Goal: Task Accomplishment & Management: Complete application form

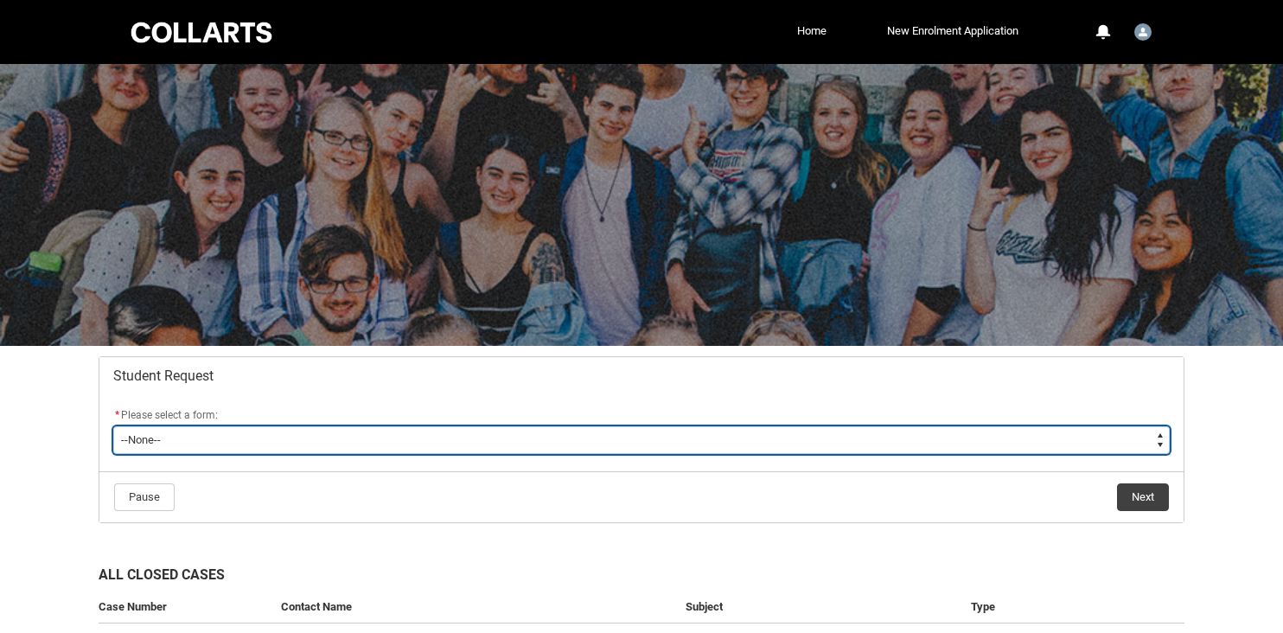
click at [413, 437] on select "--None-- Academic Transcript Application to Appeal Assignment Extension Change …" at bounding box center [641, 440] width 1056 height 28
type lightning-select "Assignment_Extension_Choice"
click at [113, 426] on select "--None-- Academic Transcript Application to Appeal Assignment Extension Change …" at bounding box center [641, 440] width 1056 height 28
select select "Assignment_Extension_Choice"
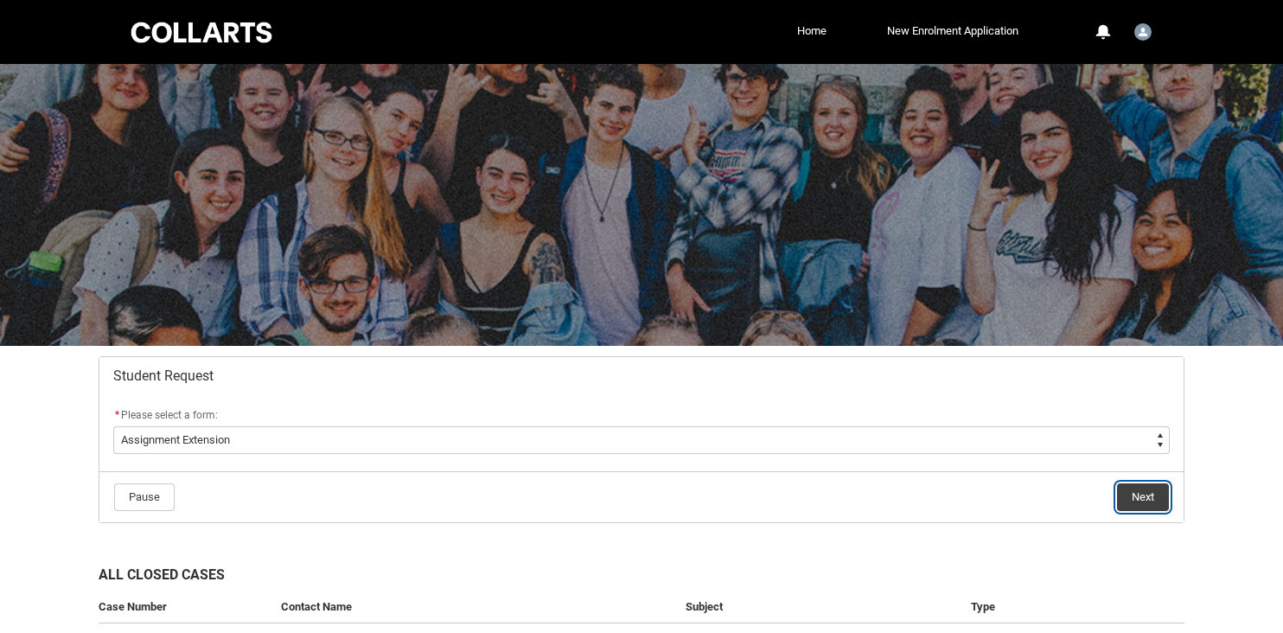
click at [1131, 494] on button "Next" at bounding box center [1143, 497] width 52 height 28
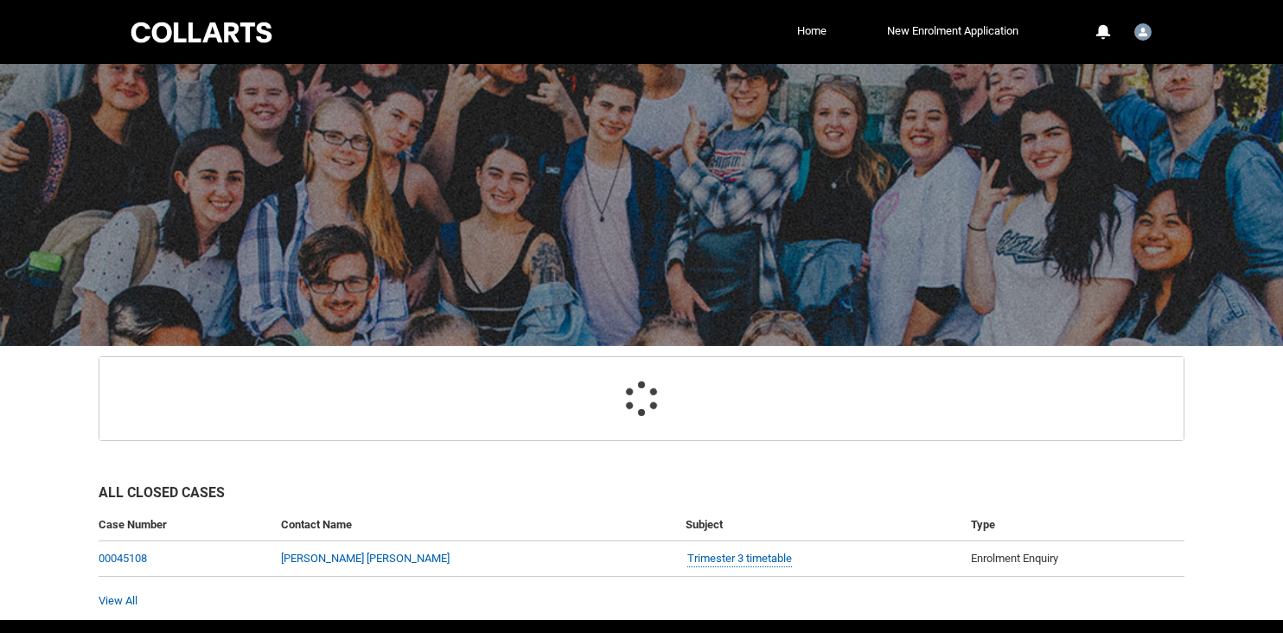
scroll to position [172, 0]
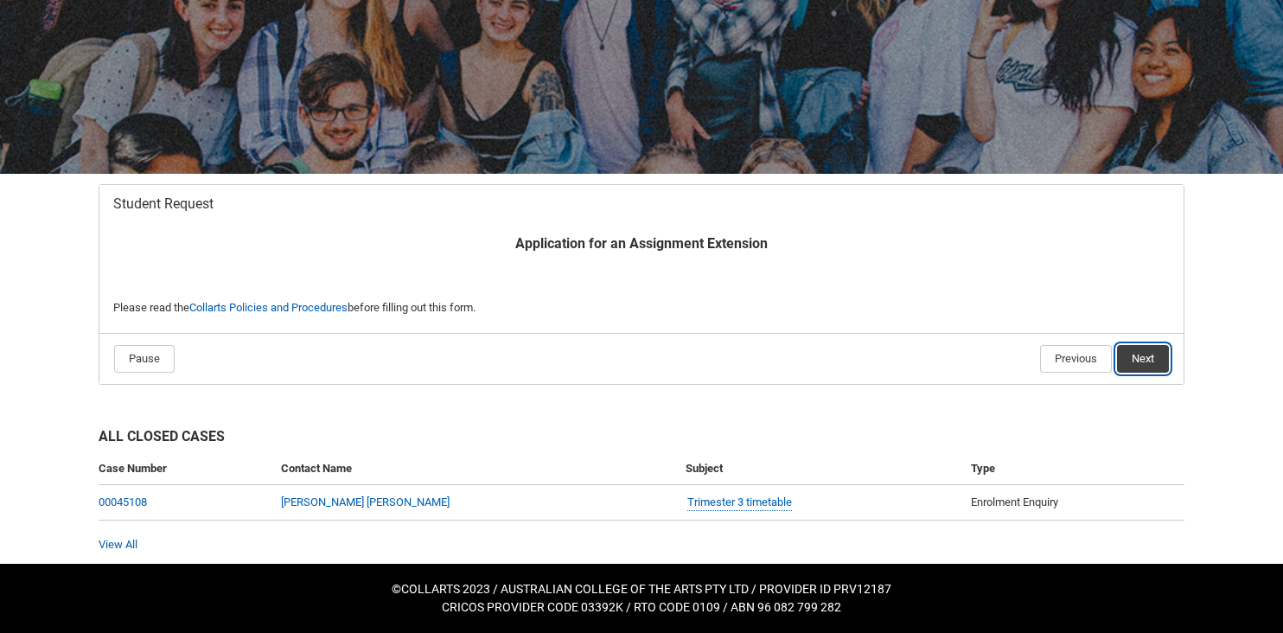
click at [1141, 349] on button "Next" at bounding box center [1143, 359] width 52 height 28
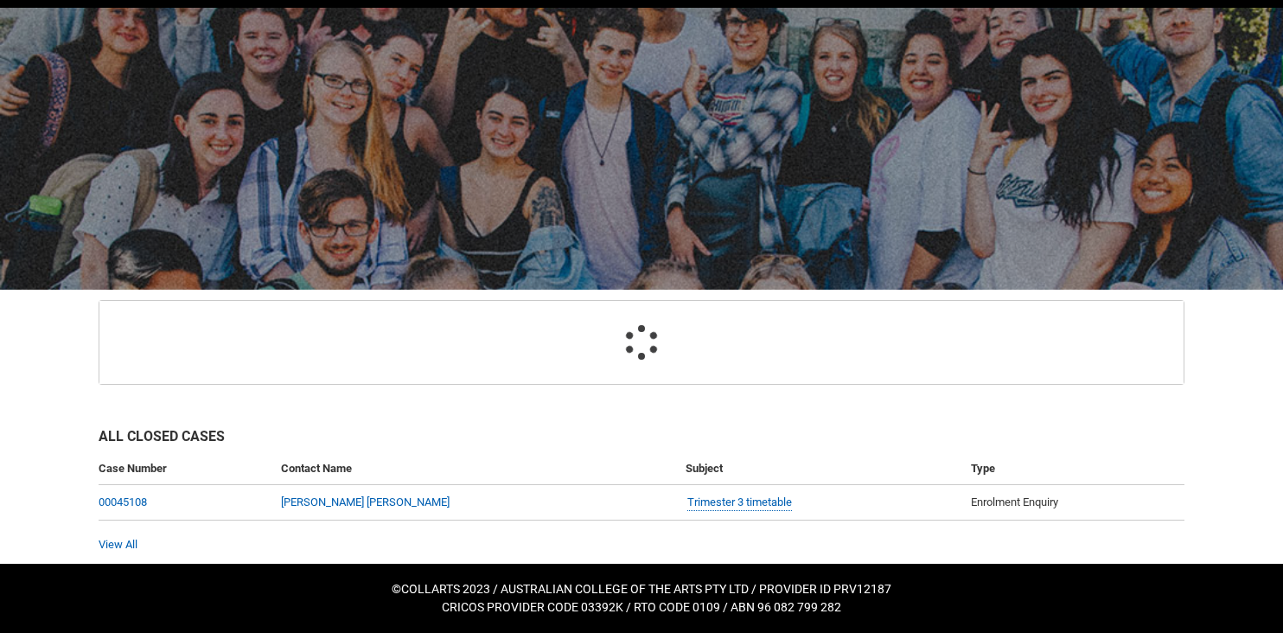
scroll to position [184, 0]
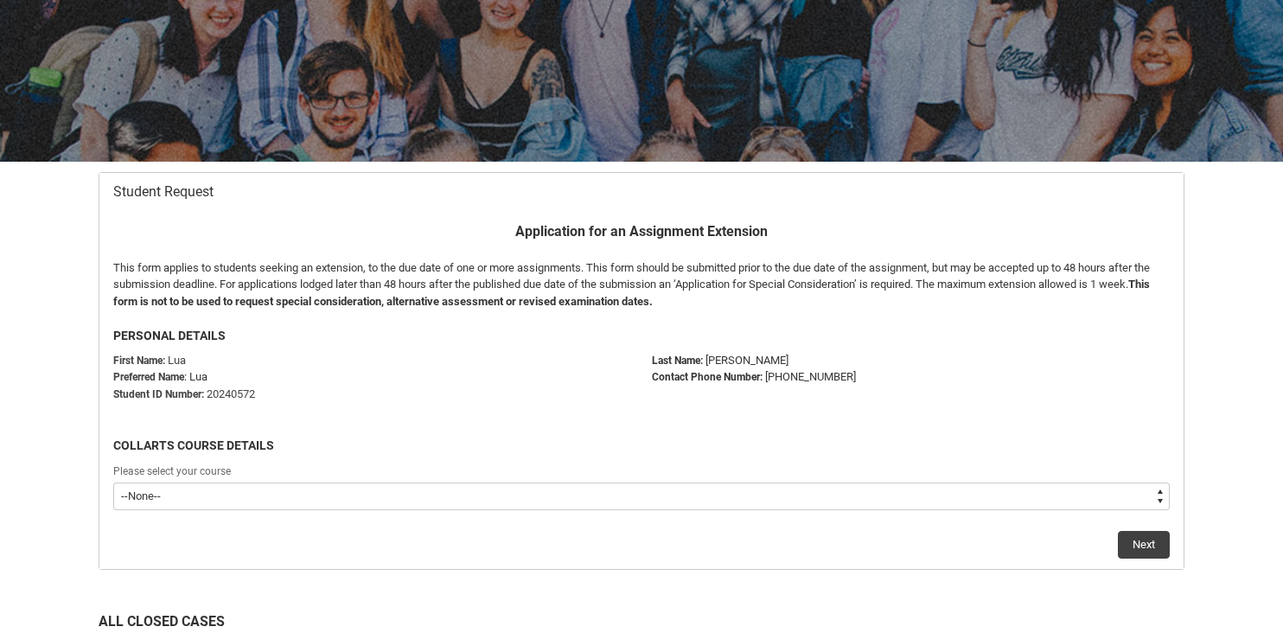
click at [659, 497] on select "--None-- Bachelor of Arts (Interior Design)" at bounding box center [641, 496] width 1056 height 28
type lightning-select "recordPicklist_ProgramEnrollment.a0jOZ000003EZc5YAG"
click at [113, 482] on select "--None-- Bachelor of Arts (Interior Design)" at bounding box center [641, 496] width 1056 height 28
select select "recordPicklist_ProgramEnrollment.a0jOZ000003EZc5YAG"
click at [1137, 557] on button "Next" at bounding box center [1144, 545] width 52 height 28
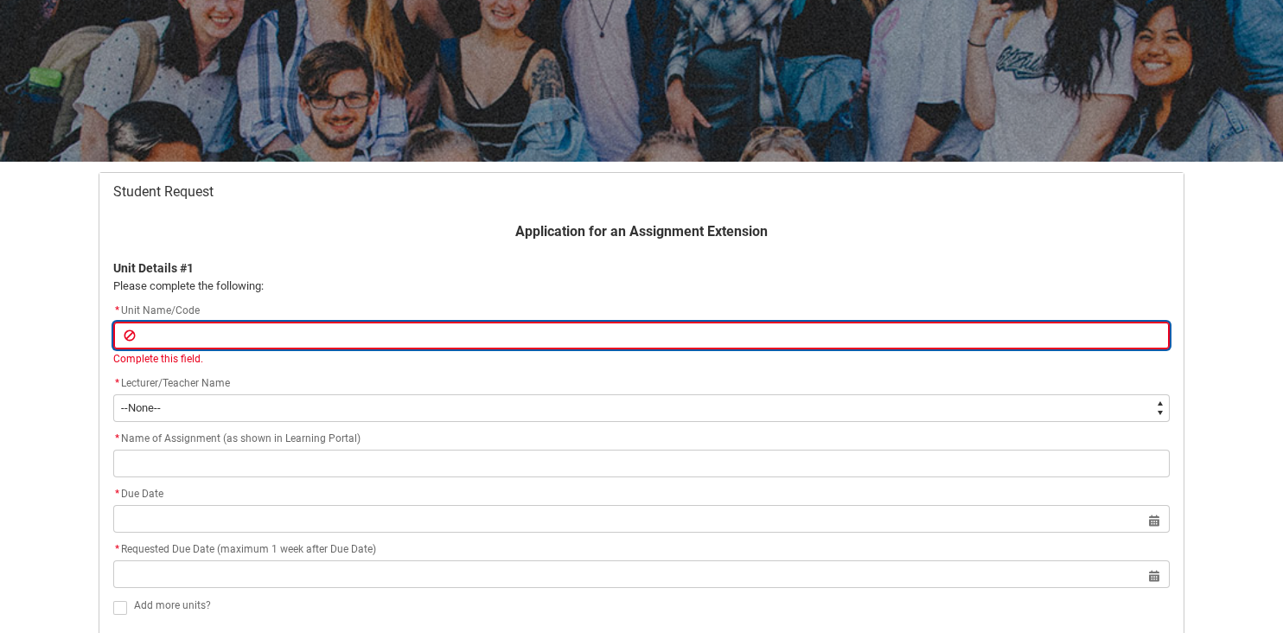
type lightning-primitive-input-simple "I"
type input "I"
type lightning-primitive-input-simple "ID"
type input "ID"
type lightning-primitive-input-simple "IDD"
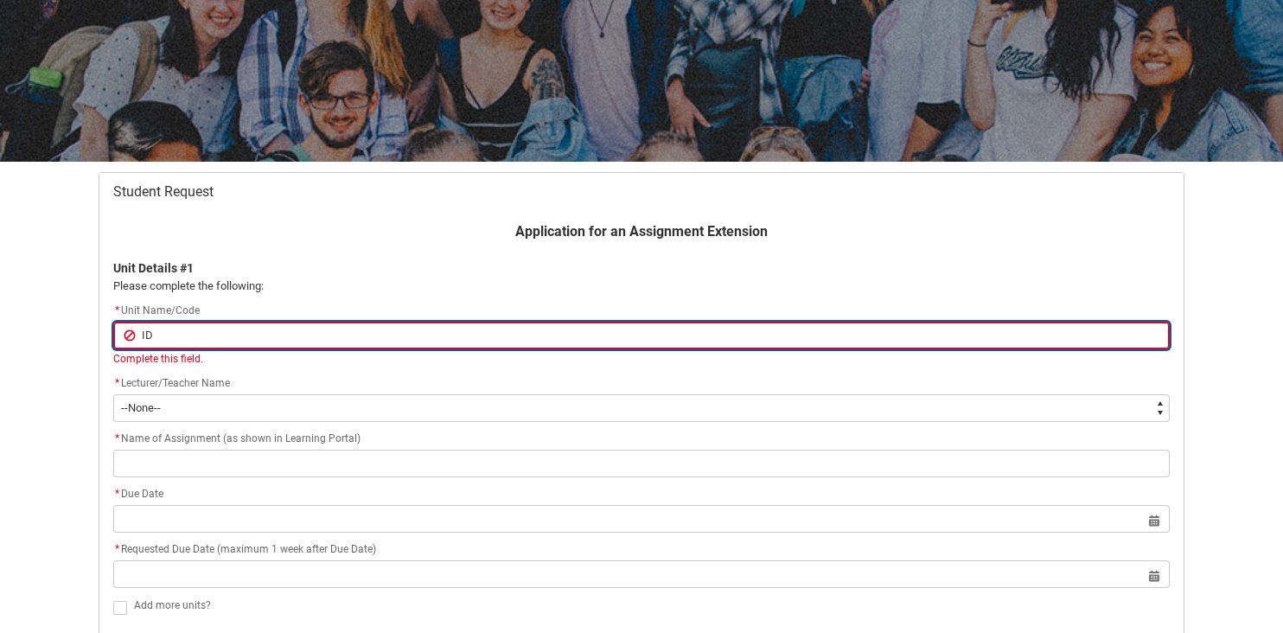
type input "IDD"
type lightning-primitive-input-simple "IDDC"
type input "IDDC"
type lightning-primitive-input-simple "IDDC3"
type input "IDDC3"
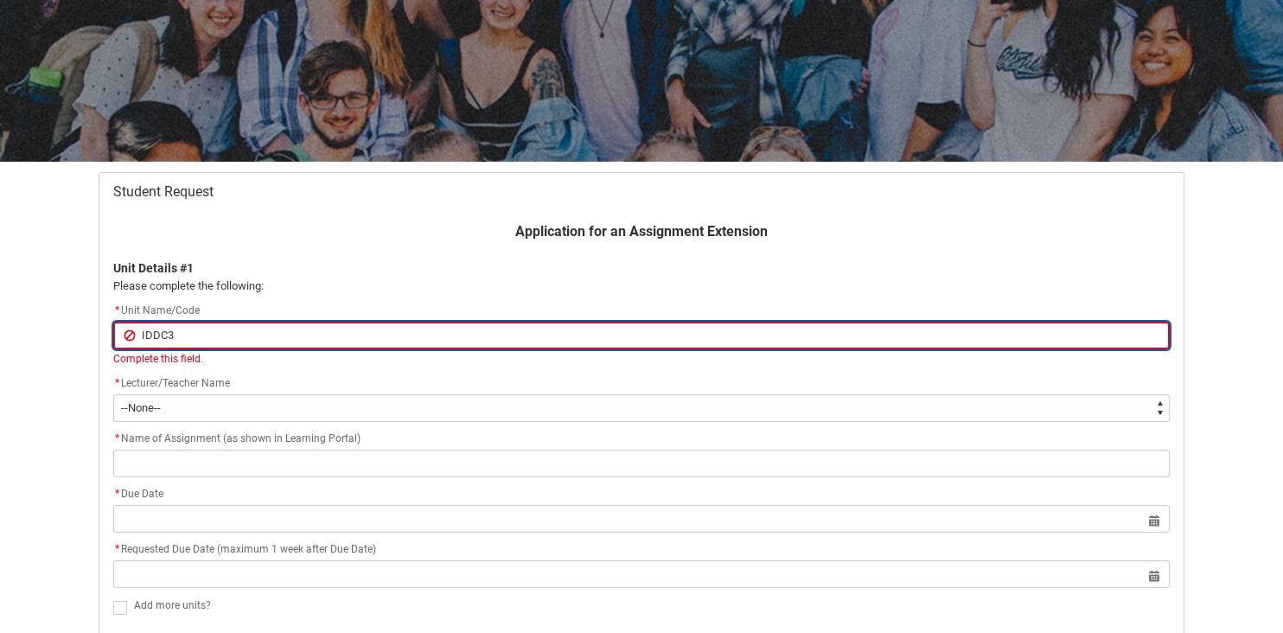
type lightning-primitive-input-simple "IDDC3"
type input "IDDC3"
type lightning-primitive-input-simple "IDDC3 C"
type input "IDDC3 C"
type lightning-primitive-input-simple "IDDC3 Ca"
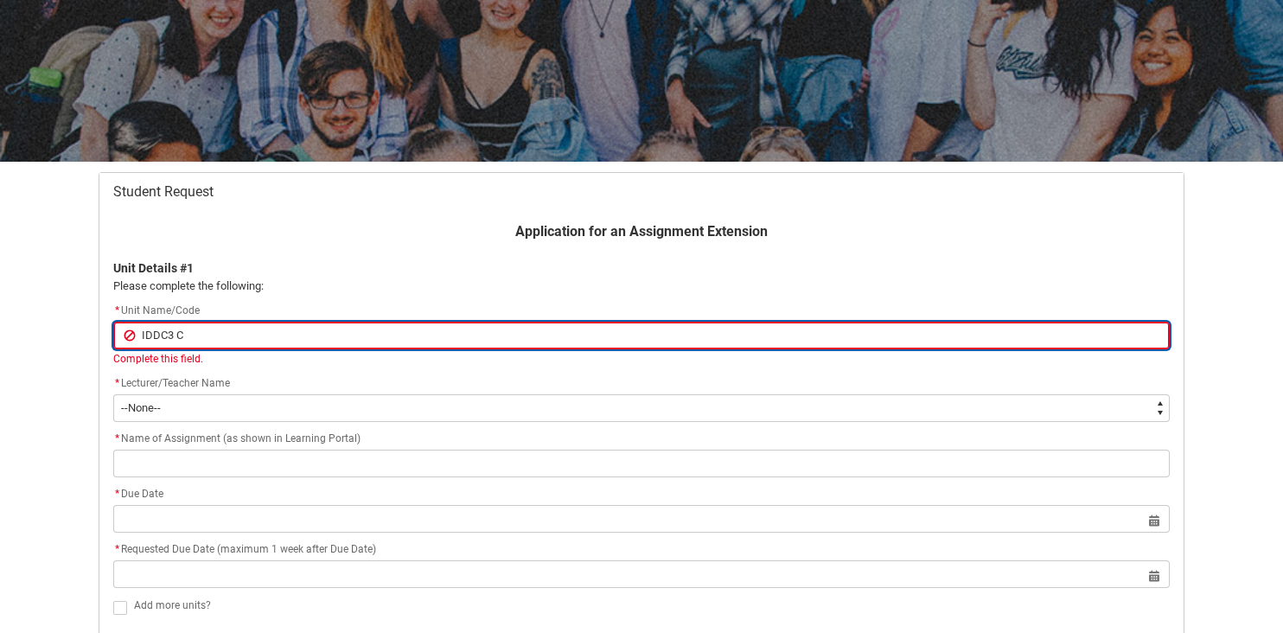
type input "IDDC3 Ca"
type lightning-primitive-input-simple "IDDC3 Cad"
type input "IDDC3 Cad"
type lightning-primitive-input-simple "IDDC3 Cad"
type input "IDDC3 Cad"
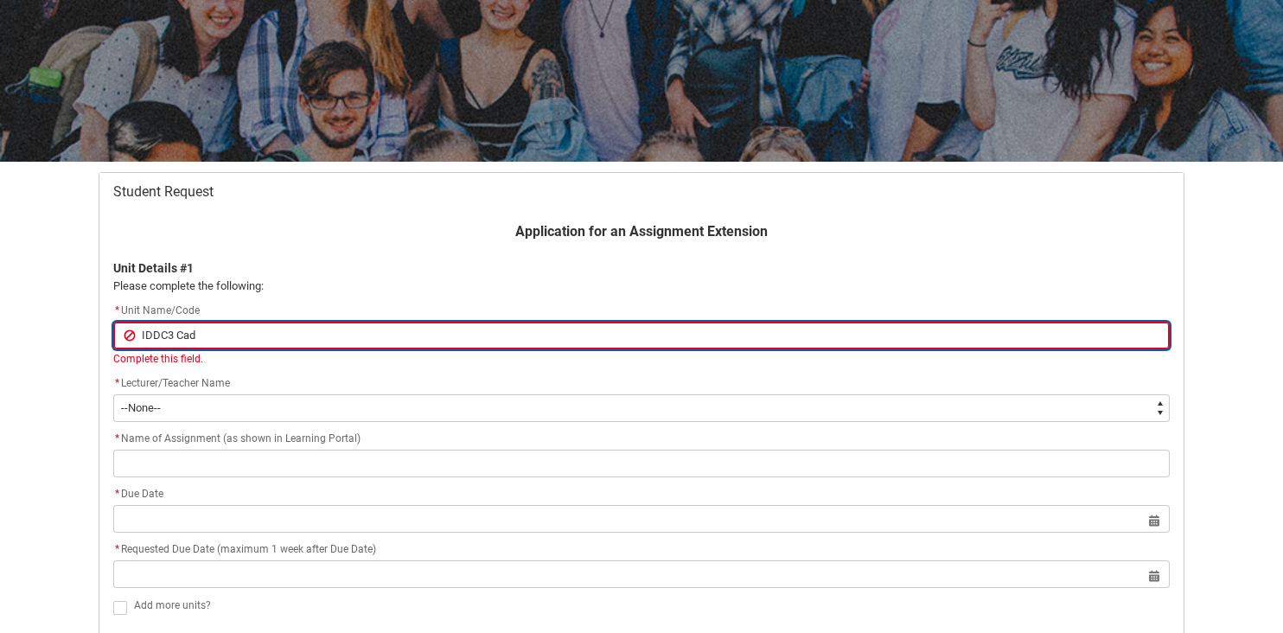
type lightning-primitive-input-simple "IDDC3 Cad 1"
type input "IDDC3 Cad 1"
type lightning-primitive-input-simple "IDDC3 Cad 1"
type input "IDDC3 Cad 1"
type lightning-primitive-input-simple "IDDC3 Cad 1"
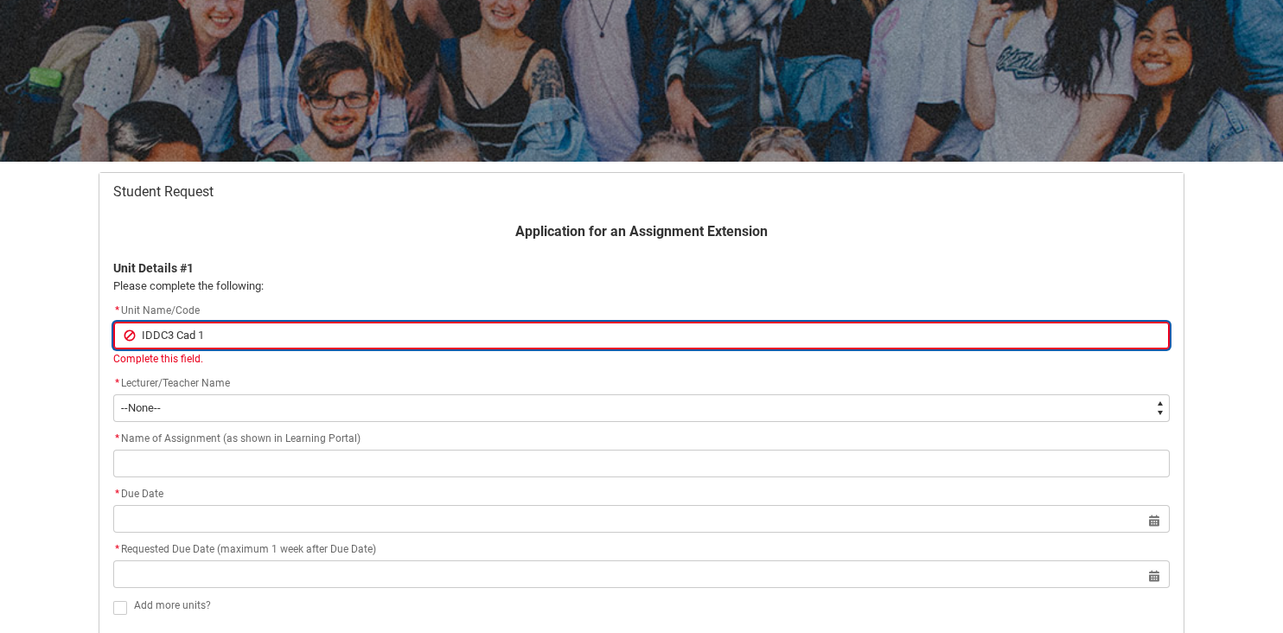
type input "IDDC3 Cad 1"
type lightning-primitive-input-simple "IDDC3 Cad"
type input "IDDC3 Cad"
type lightning-primitive-input-simple "IDDC3 Cad"
type input "IDDC3 Cad"
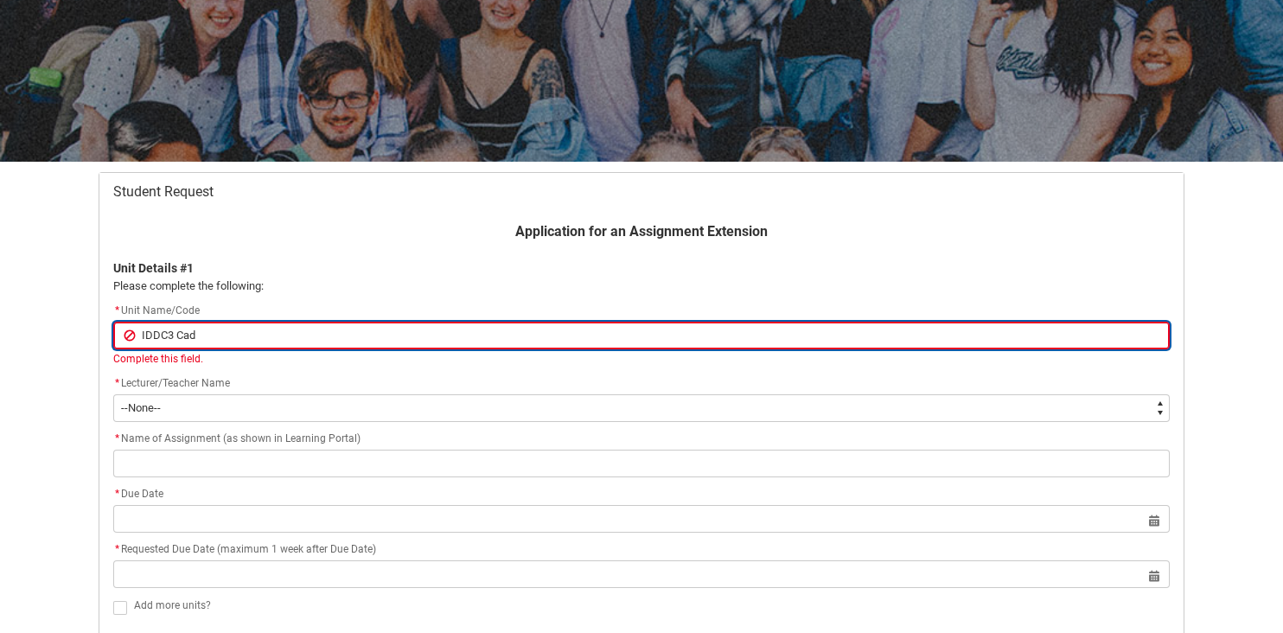
type lightning-primitive-input-simple "IDDC3 Ca"
type input "IDDC3 Ca"
type lightning-primitive-input-simple "IDDC3 C"
type input "IDDC3 C"
type lightning-primitive-input-simple "IDDC3 CA"
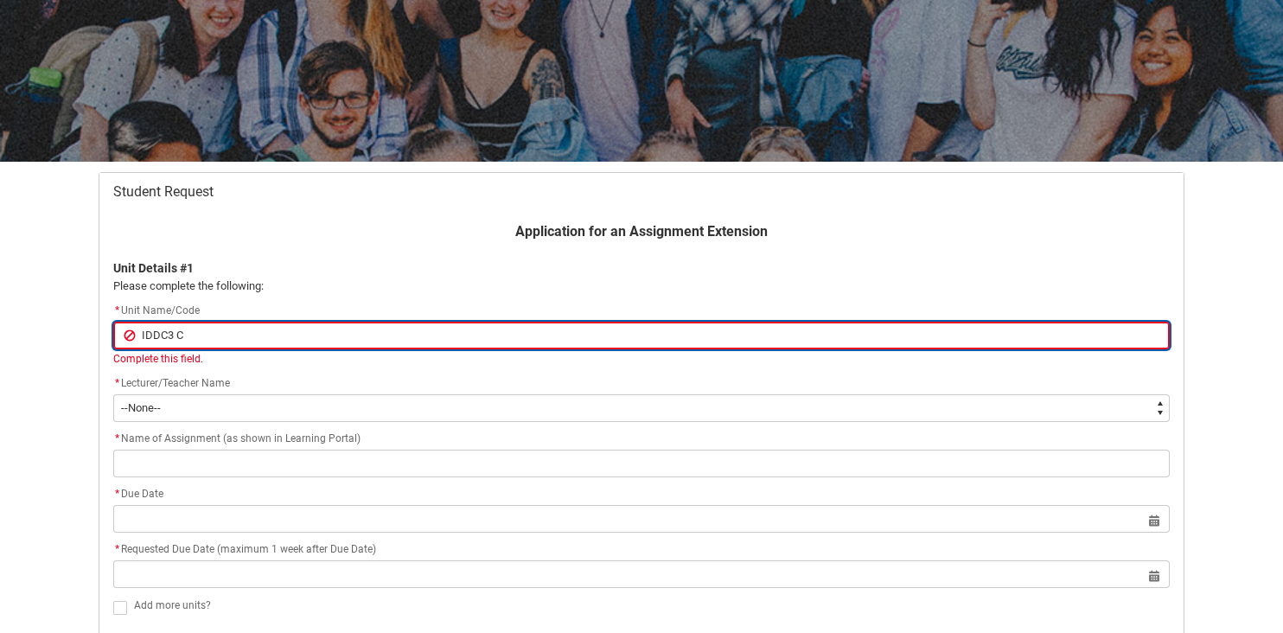
type input "IDDC3 CA"
type lightning-primitive-input-simple "IDDC3 CAD"
type input "IDDC3 CAD"
type lightning-primitive-input-simple "IDDC3 CAD"
type input "IDDC3 CAD"
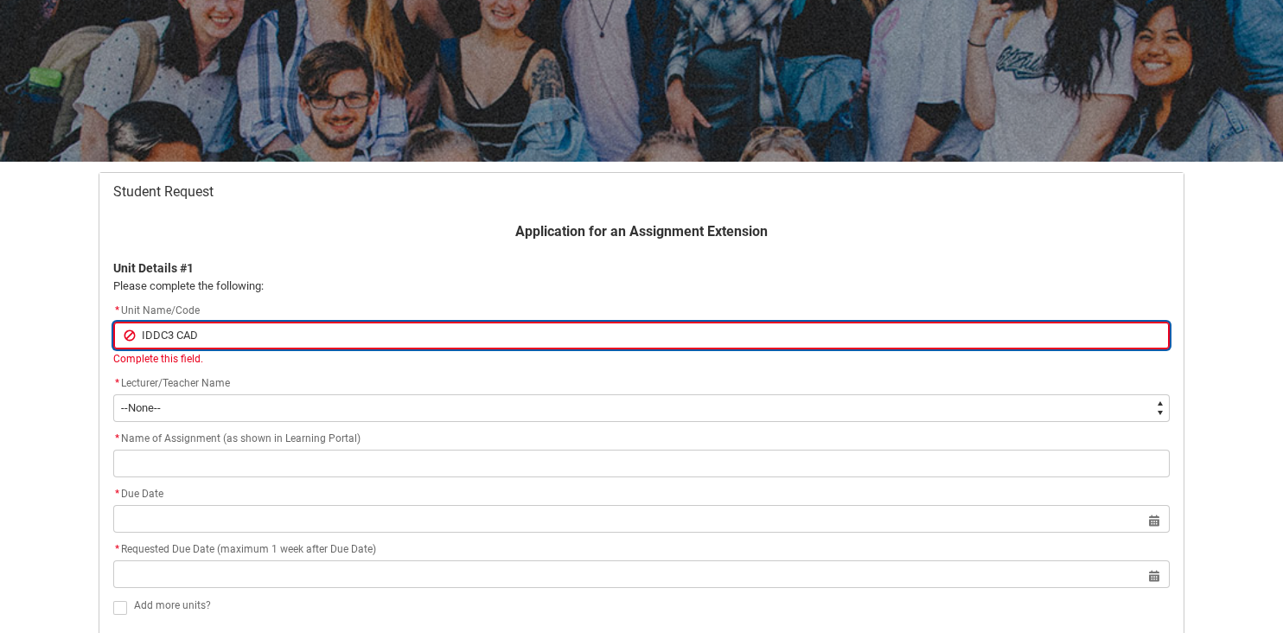
type lightning-primitive-input-simple "IDDC3 CAD 1"
type input "IDDC3 CAD 1"
type lightning-primitive-input-simple "IDDC3 CAD 1"
type input "IDDC3 CAD 1"
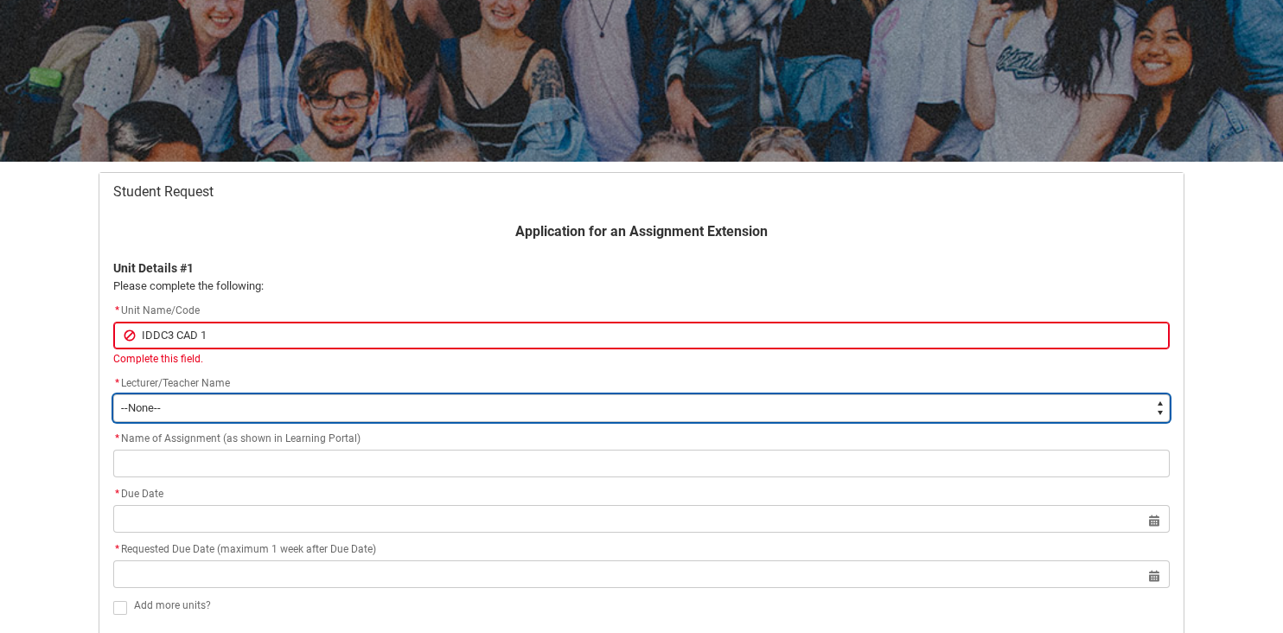
click at [287, 401] on select "--None-- [PERSON_NAME] [PERSON_NAME] [PERSON_NAME] [PERSON_NAME] [PERSON_NAME] …" at bounding box center [641, 408] width 1056 height 28
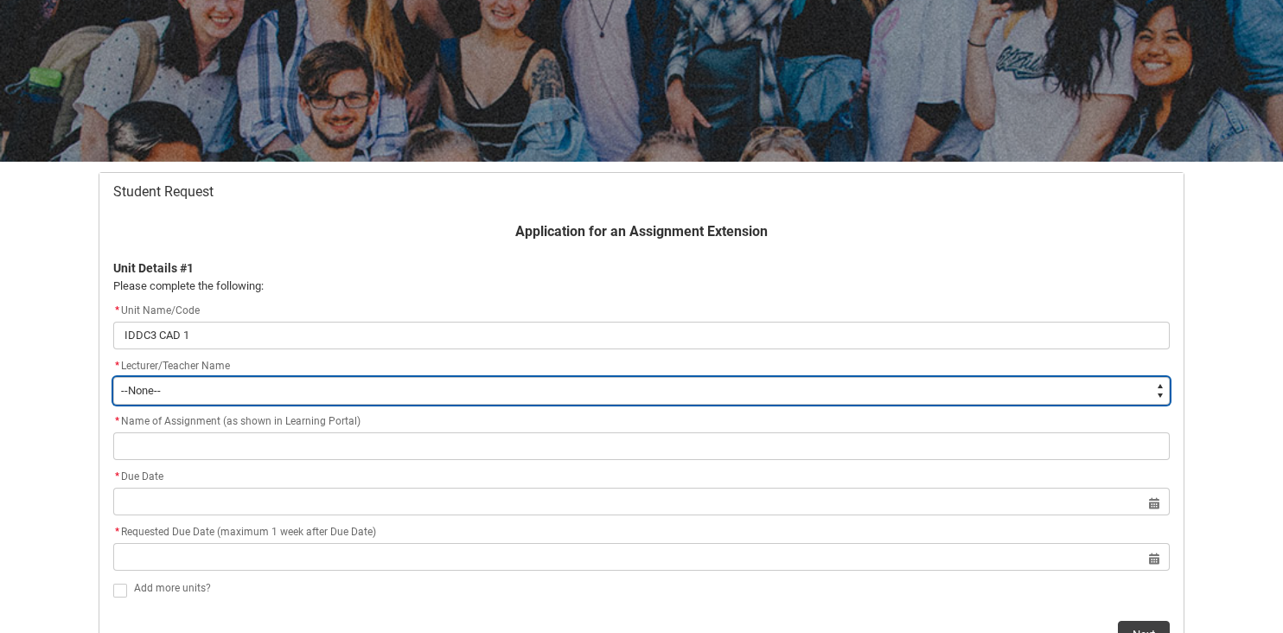
type lightning-select "Faculty_NamefromNtoZ.0035g00000b9AZ4AAM"
click at [113, 377] on select "--None-- [PERSON_NAME] [PERSON_NAME] [PERSON_NAME] [PERSON_NAME] [PERSON_NAME] …" at bounding box center [641, 391] width 1056 height 28
select select "Faculty_NamefromNtoZ.0035g00000b9AZ4AAM"
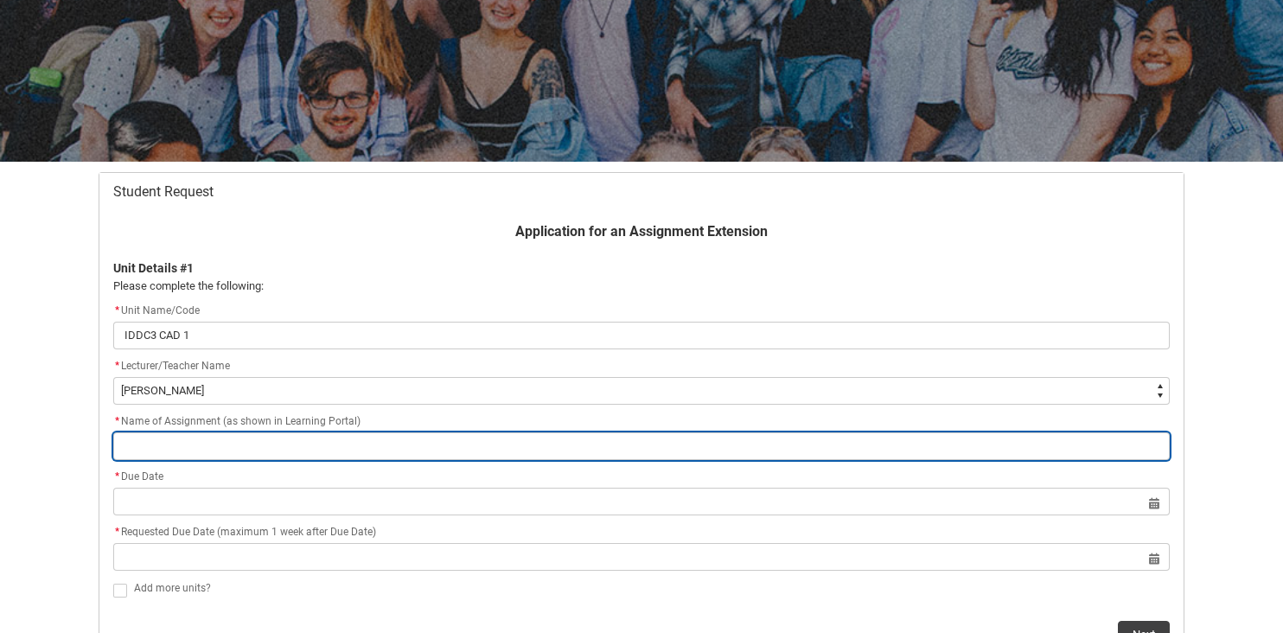
click at [282, 451] on input "Redu_Student_Request flow" at bounding box center [641, 446] width 1056 height 28
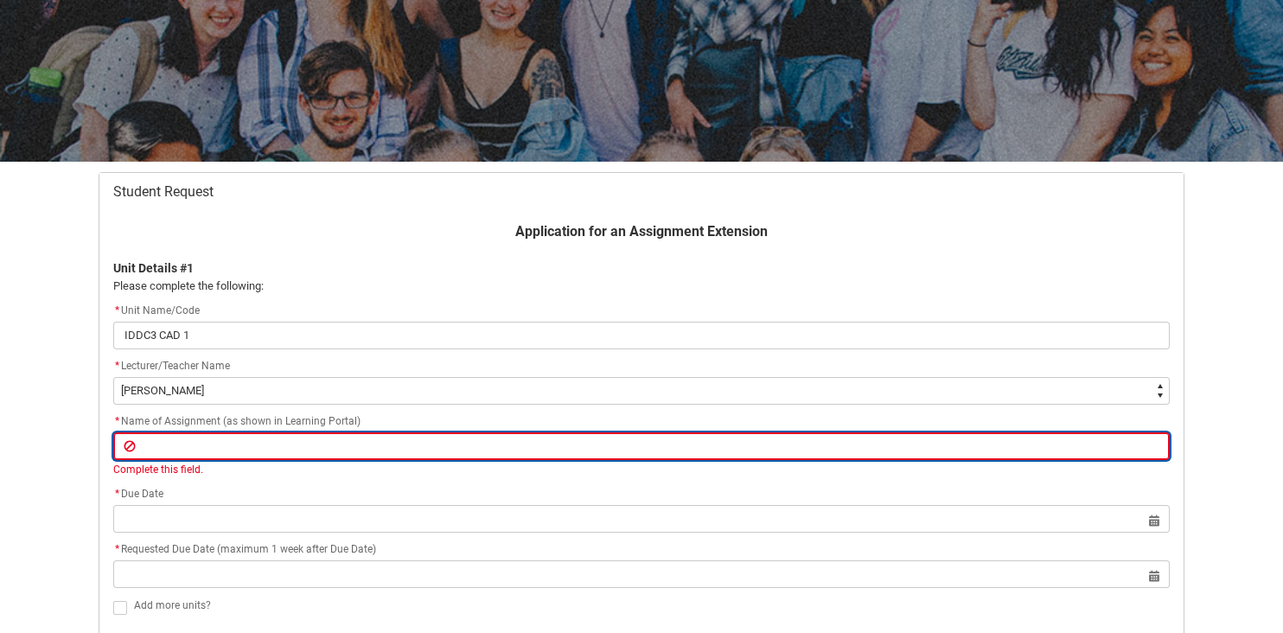
paste input "Assessment 1: Site measure and documentation"
type lightning-primitive-input-simple "Assessment 1: Site measure and documentation"
type input "Assessment 1: Site measure and documentation"
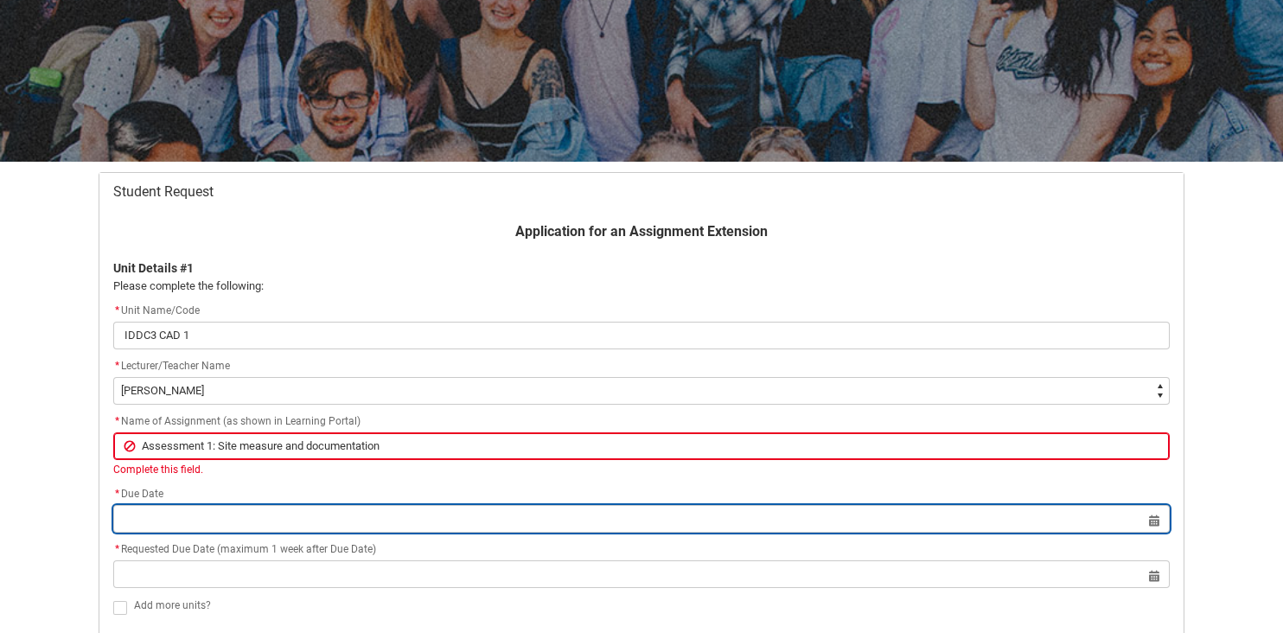
click at [377, 518] on lightning-datepicker "Select a date for Format: [DATE]" at bounding box center [641, 518] width 1056 height 13
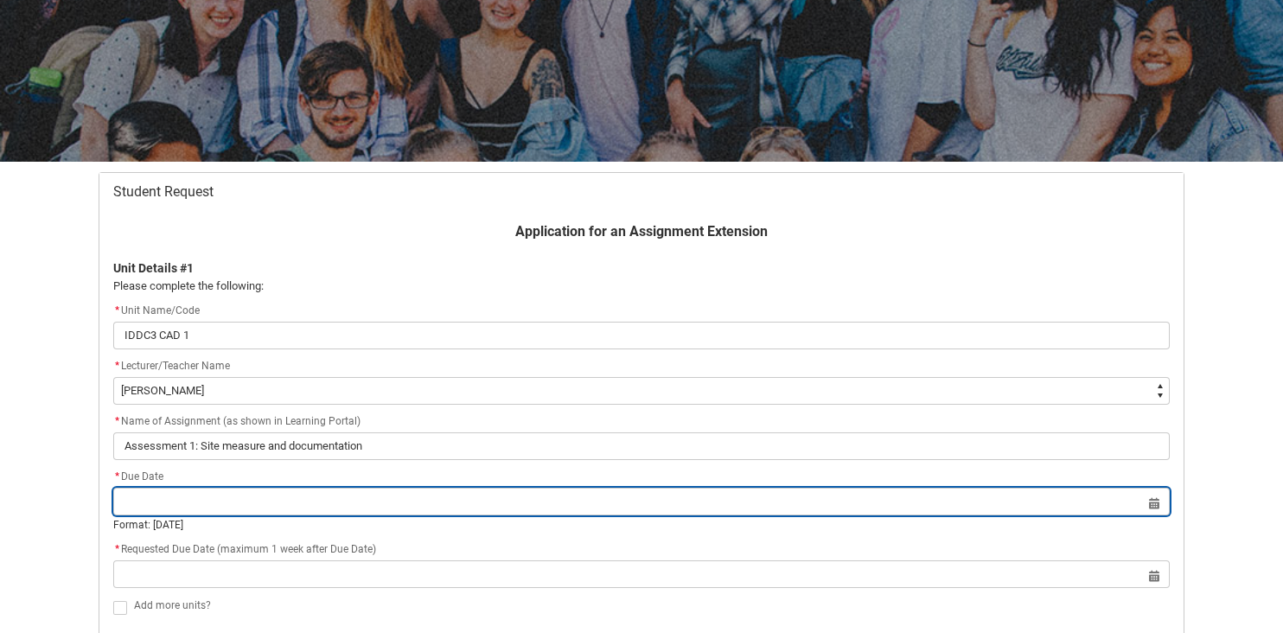
click at [1154, 506] on input "Redu_Student_Request flow" at bounding box center [641, 501] width 1056 height 28
select select "2025"
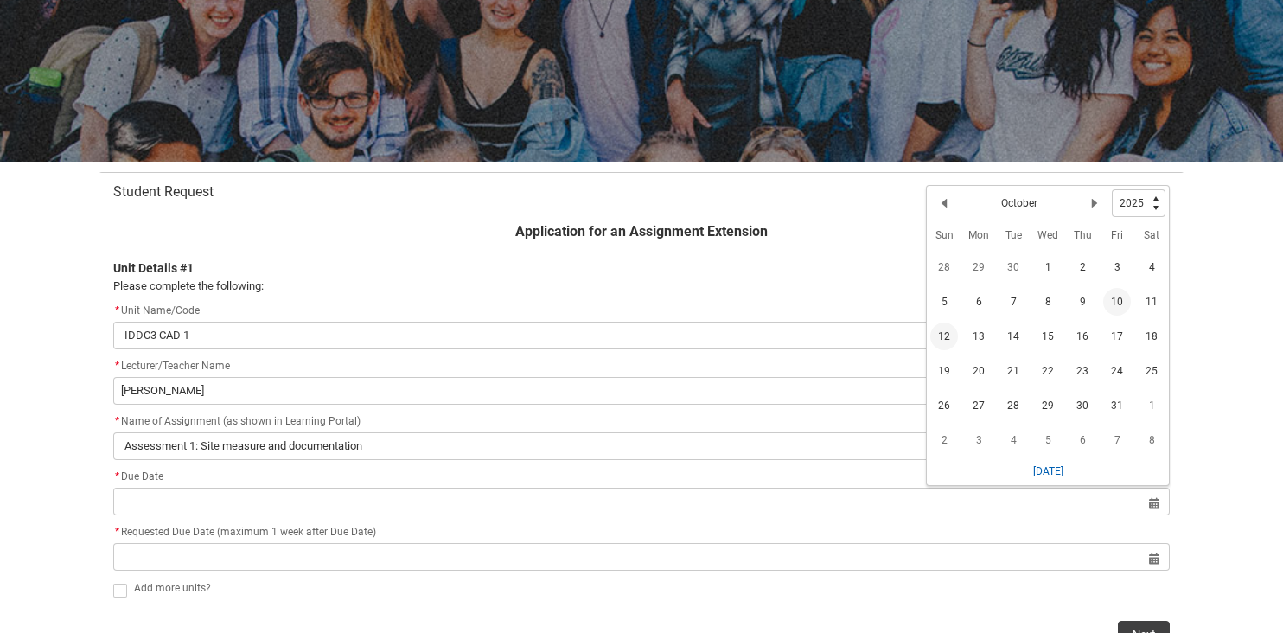
click at [941, 329] on span "12" at bounding box center [944, 336] width 28 height 28
type lightning-datepicker "[DATE]"
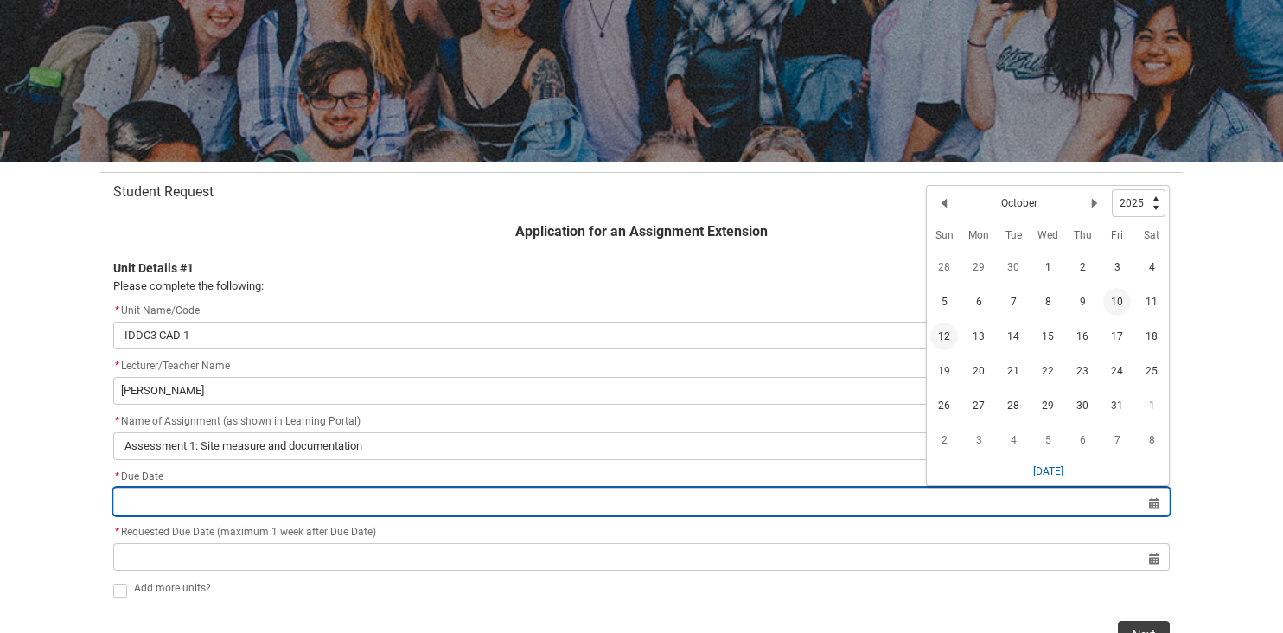
type lightning-input "[DATE]"
type input "[DATE]"
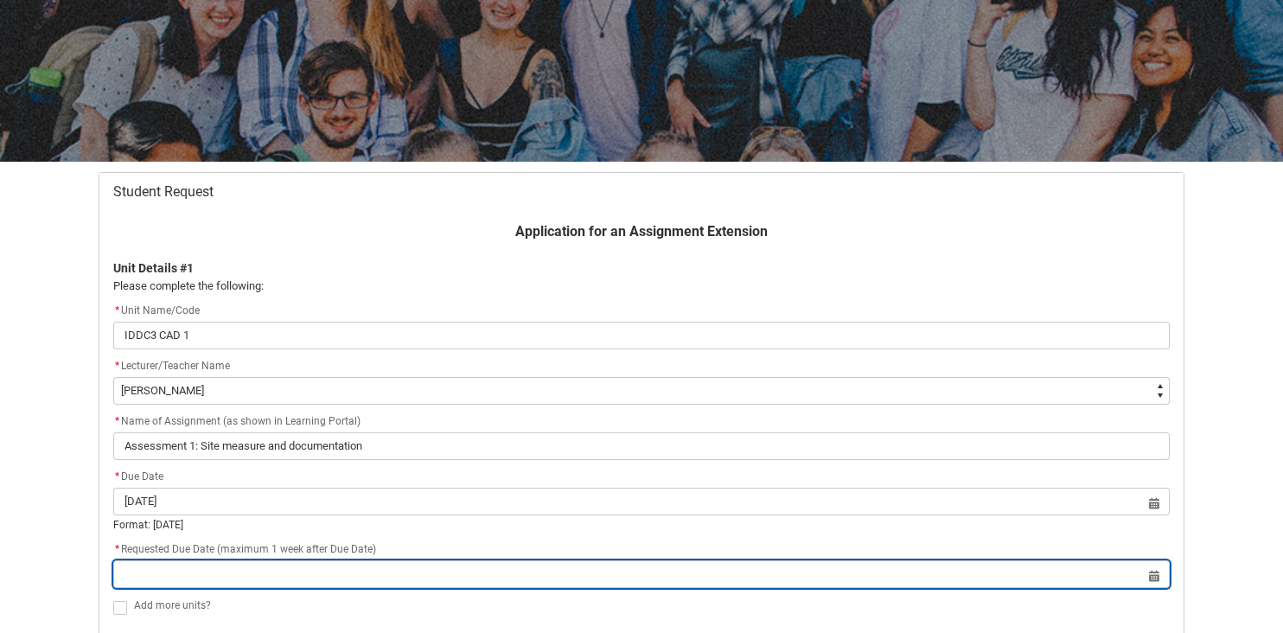
click at [1154, 574] on input "Redu_Student_Request flow" at bounding box center [641, 574] width 1056 height 28
select select "2025"
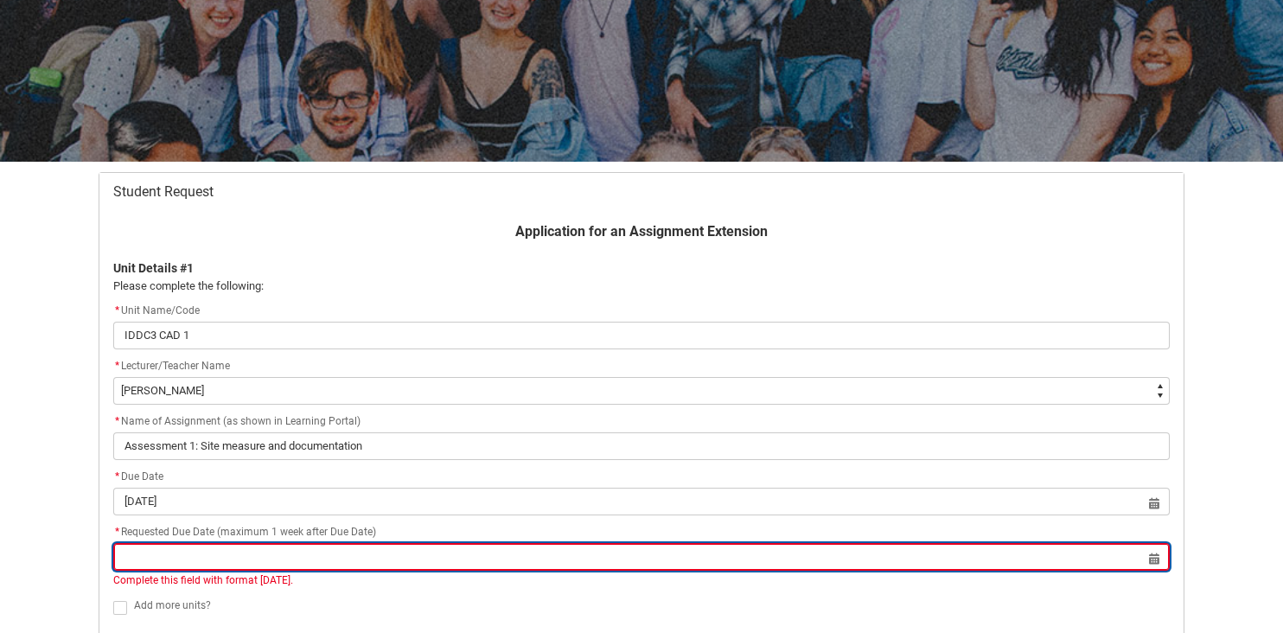
click at [1153, 560] on input "Redu_Student_Request flow" at bounding box center [641, 557] width 1056 height 28
select select "2025"
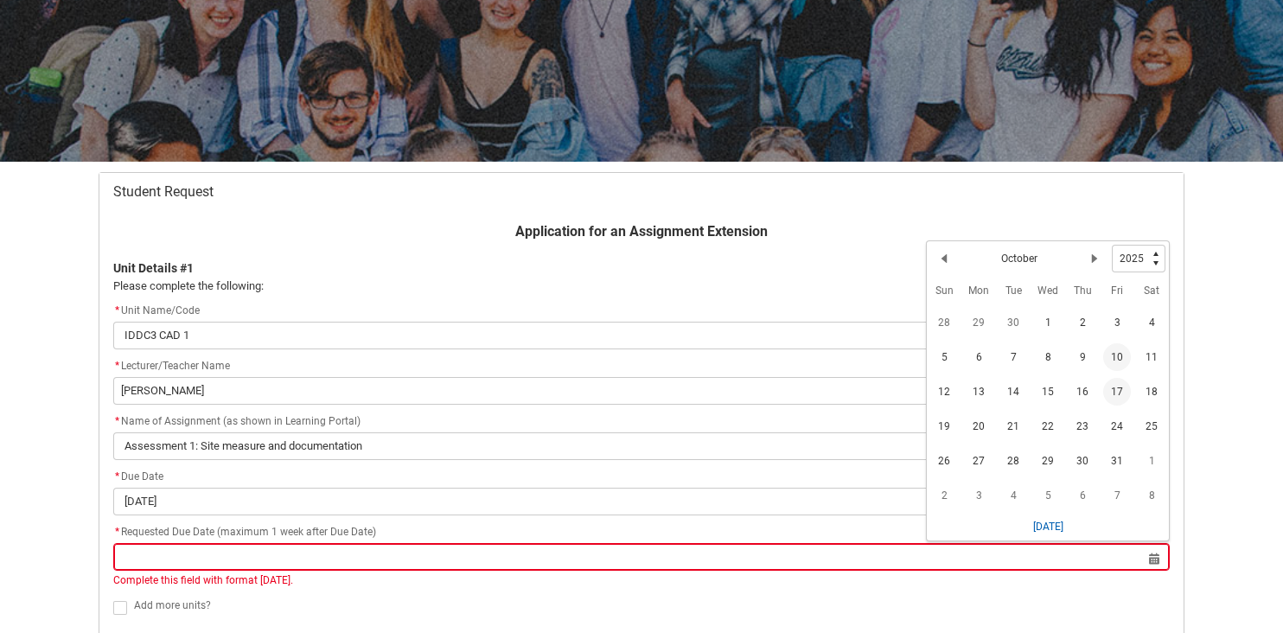
click at [1121, 385] on span "17" at bounding box center [1117, 392] width 28 height 28
type lightning-datepicker "[DATE]"
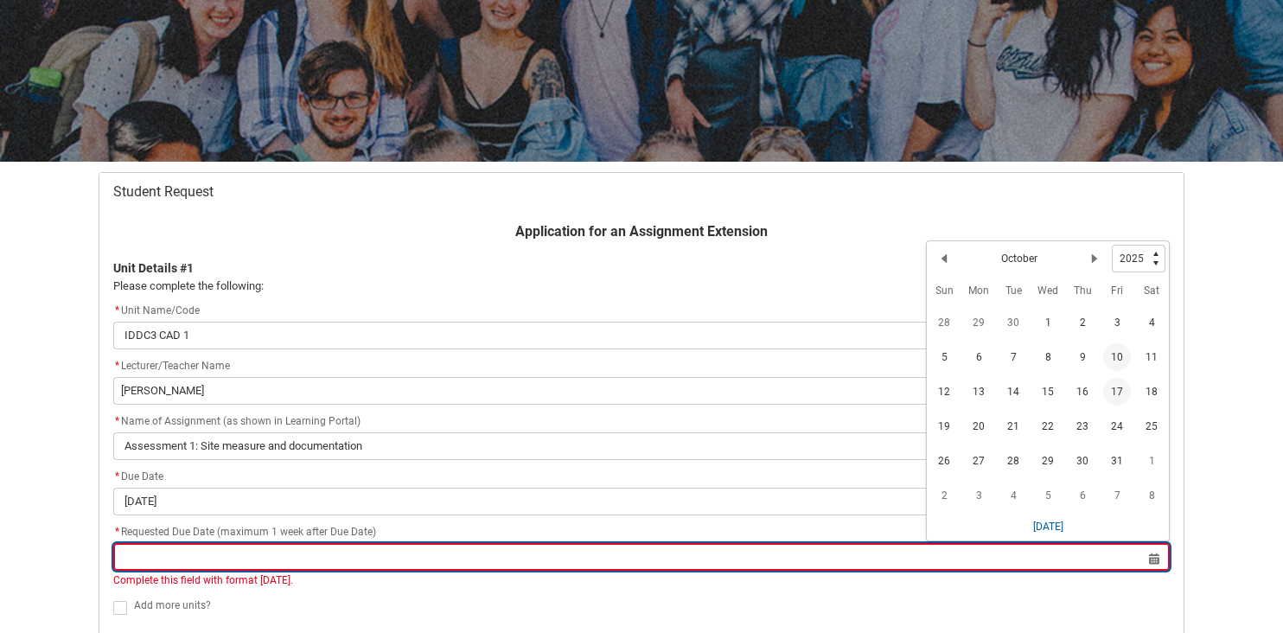
type lightning-input "[DATE]"
type input "[DATE]"
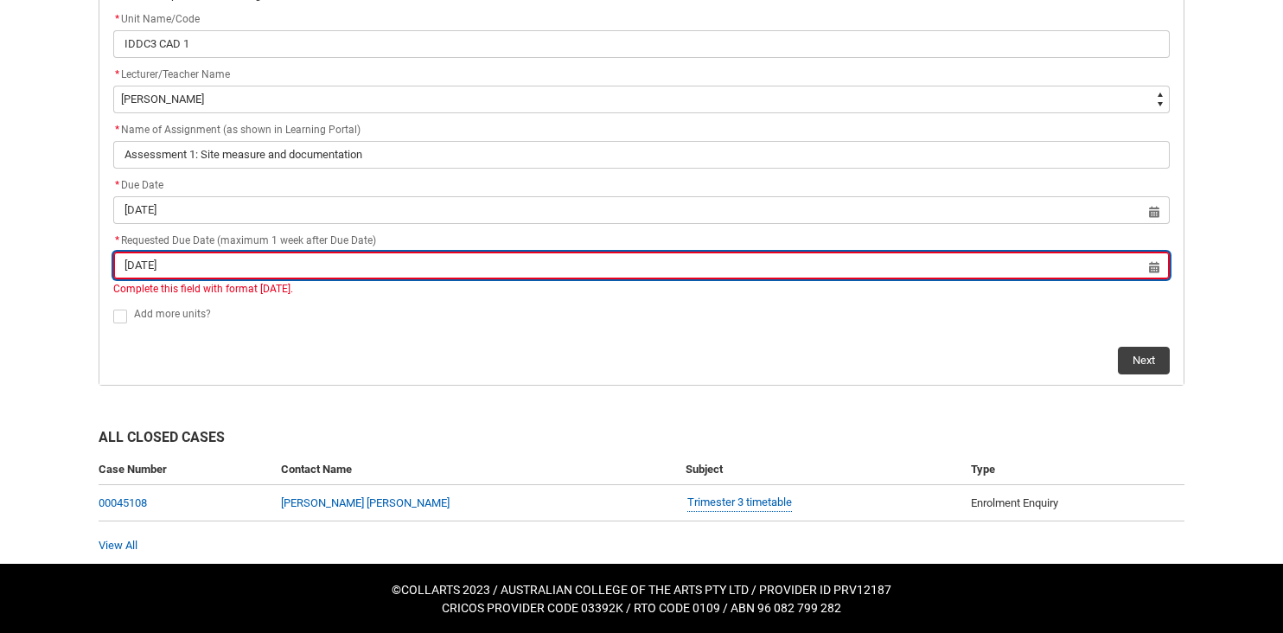
scroll to position [476, 0]
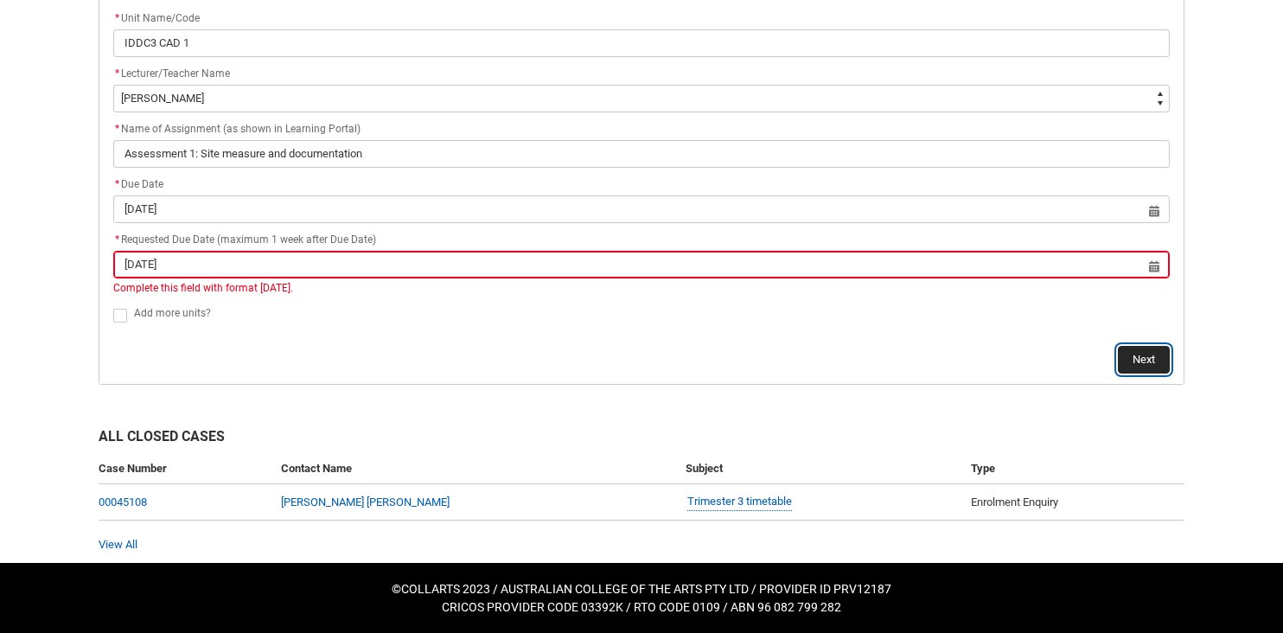
click at [1134, 359] on button "Next" at bounding box center [1144, 360] width 52 height 28
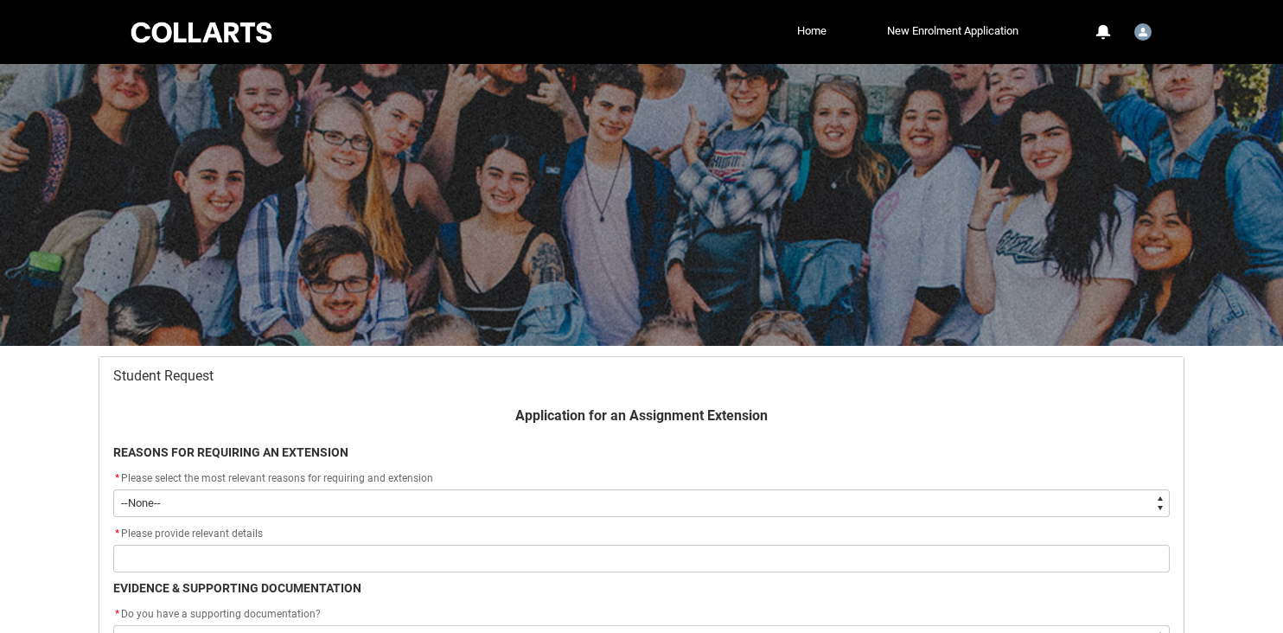
scroll to position [184, 0]
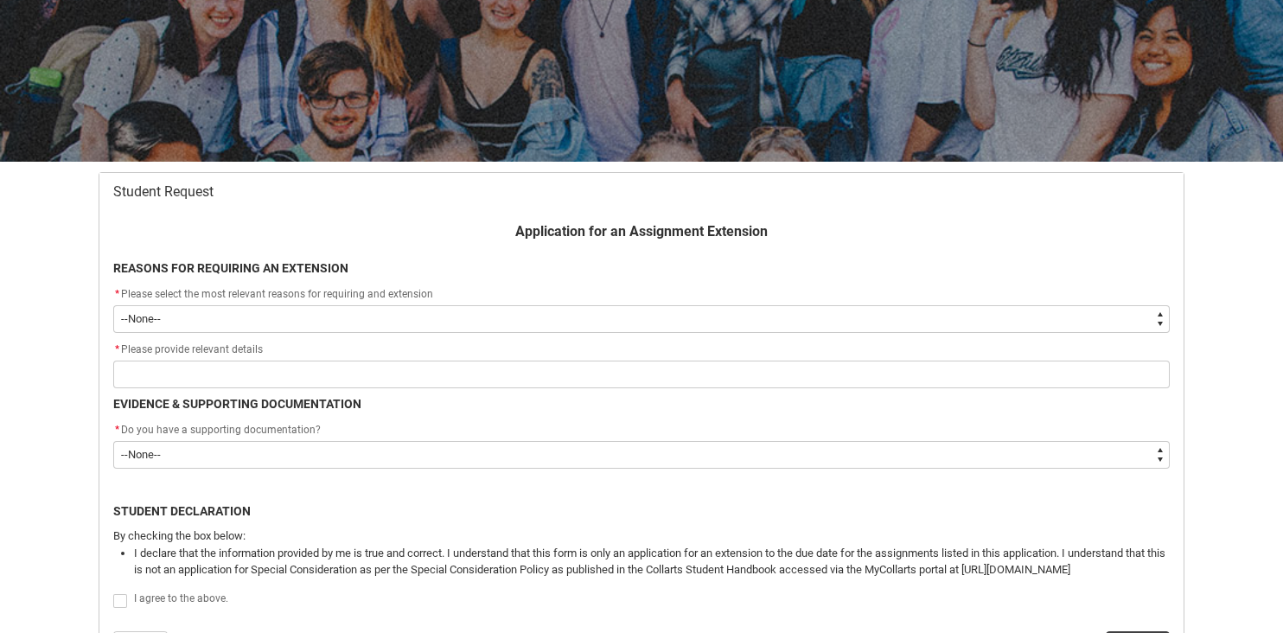
click at [1131, 326] on select "--None-- Medical Reasons Work obligations Family obligations Academic Difficult…" at bounding box center [641, 319] width 1056 height 28
type lightning-select "choice_AssignmentExtension_Reason_Academic"
click at [113, 305] on select "--None-- Medical Reasons Work obligations Family obligations Academic Difficult…" at bounding box center [641, 319] width 1056 height 28
select select "choice_AssignmentExtension_Reason_Academic"
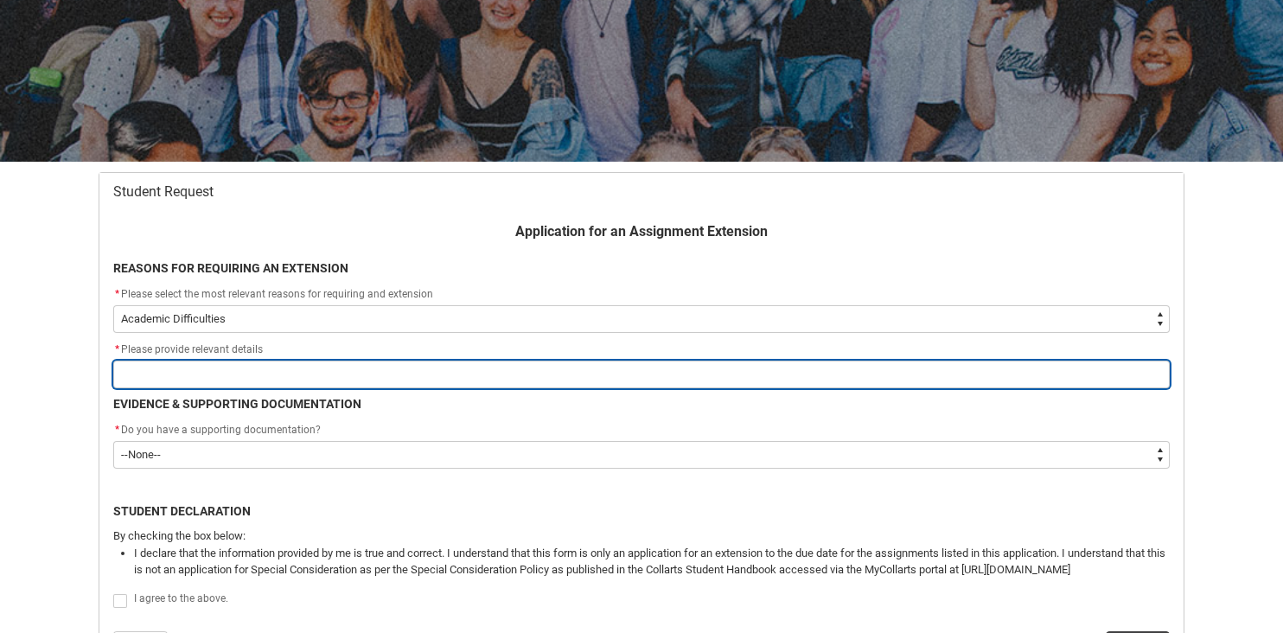
click at [1128, 368] on input "Redu_Student_Request flow" at bounding box center [641, 374] width 1056 height 28
type lightning-primitive-input-simple "Diagnosed inabilities"
type input "Diagnosed inabilities"
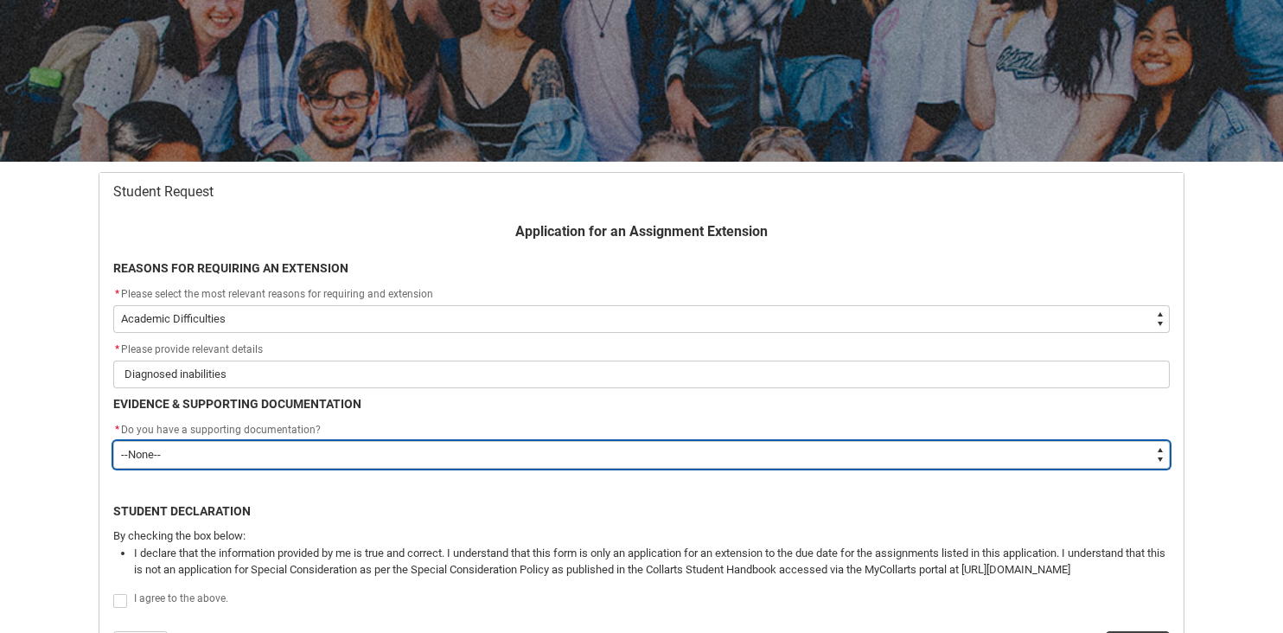
click at [305, 451] on select "--None-- Yes No" at bounding box center [641, 455] width 1056 height 28
type lightning-select "Yes"
click at [113, 441] on select "--None-- Yes No" at bounding box center [641, 455] width 1056 height 28
select select "Yes"
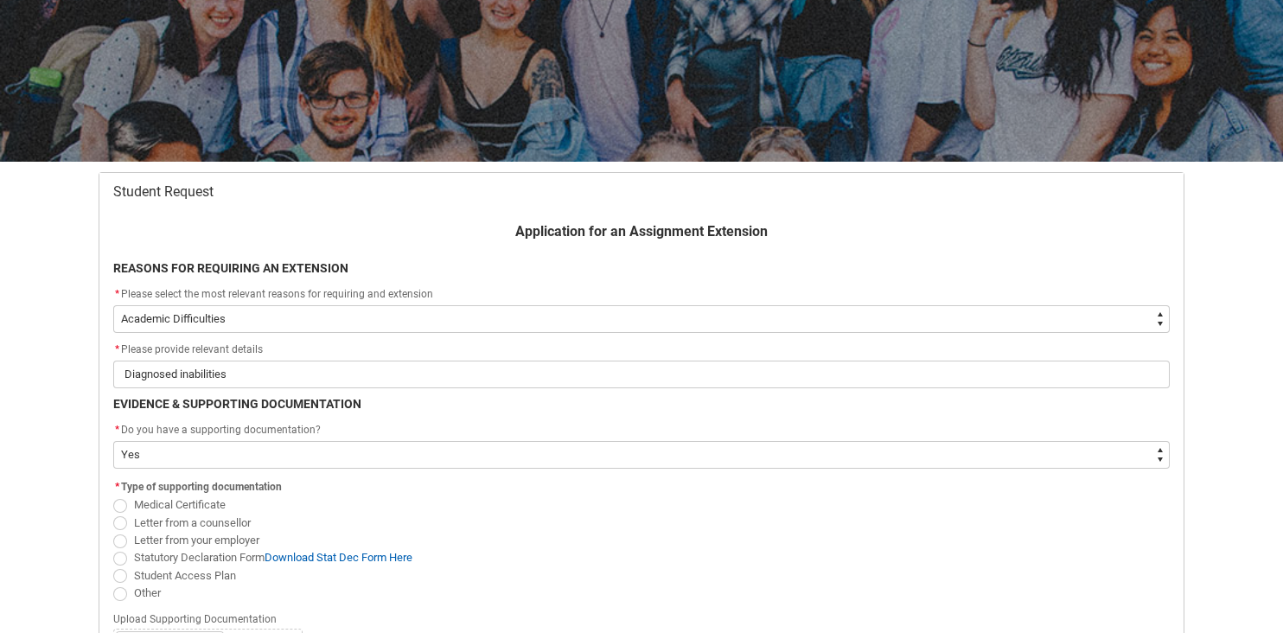
click at [121, 575] on span "Redu_Student_Request flow" at bounding box center [120, 576] width 14 height 14
click at [113, 566] on input "Student Access Plan" at bounding box center [112, 565] width 1 height 1
radio input "true"
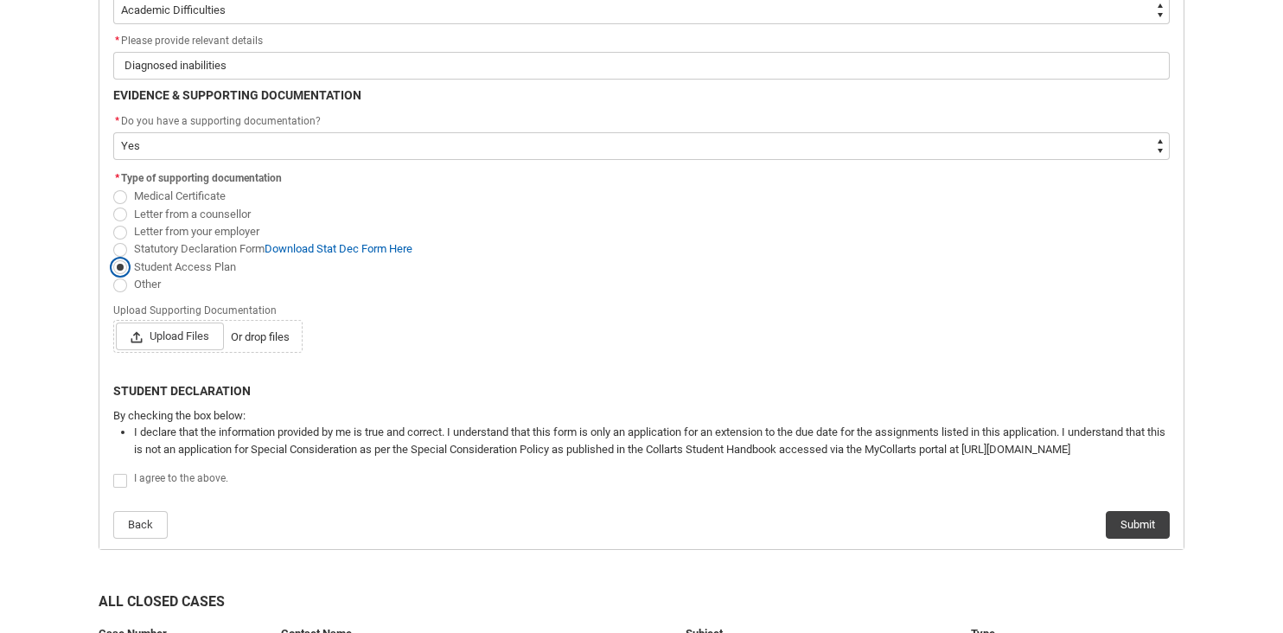
scroll to position [543, 0]
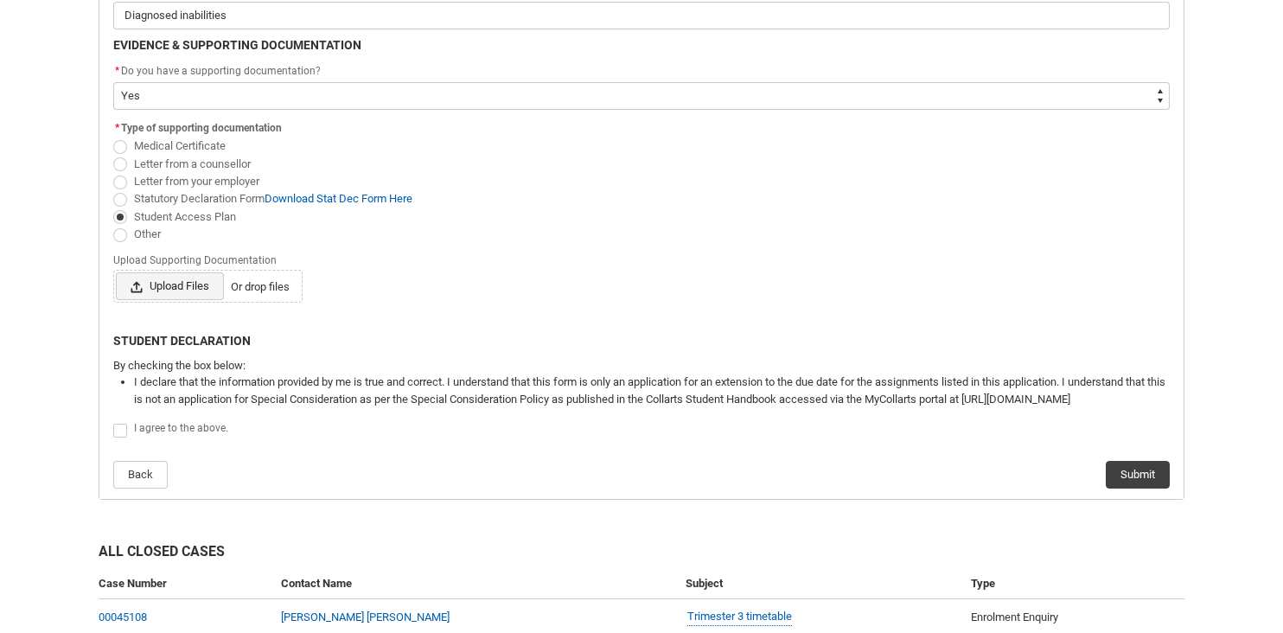
click at [151, 279] on span "Upload Files" at bounding box center [170, 286] width 108 height 28
click at [116, 272] on input "Upload Files Or drop files" at bounding box center [115, 271] width 1 height 1
type lightning-input "C:\fakepath\[PERSON_NAME] - Student Access Plan draft (2).pdf"
type input "C:\fakepath\[PERSON_NAME] - Student Access Plan draft (2).pdf"
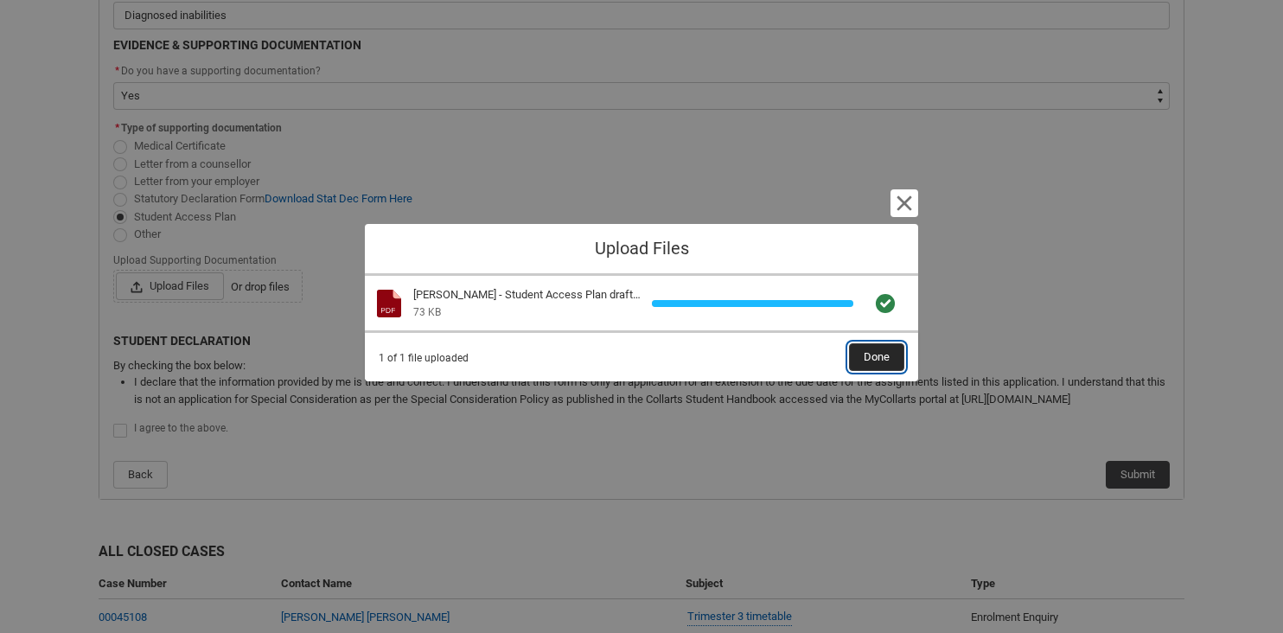
click at [860, 347] on button "Done" at bounding box center [876, 357] width 55 height 28
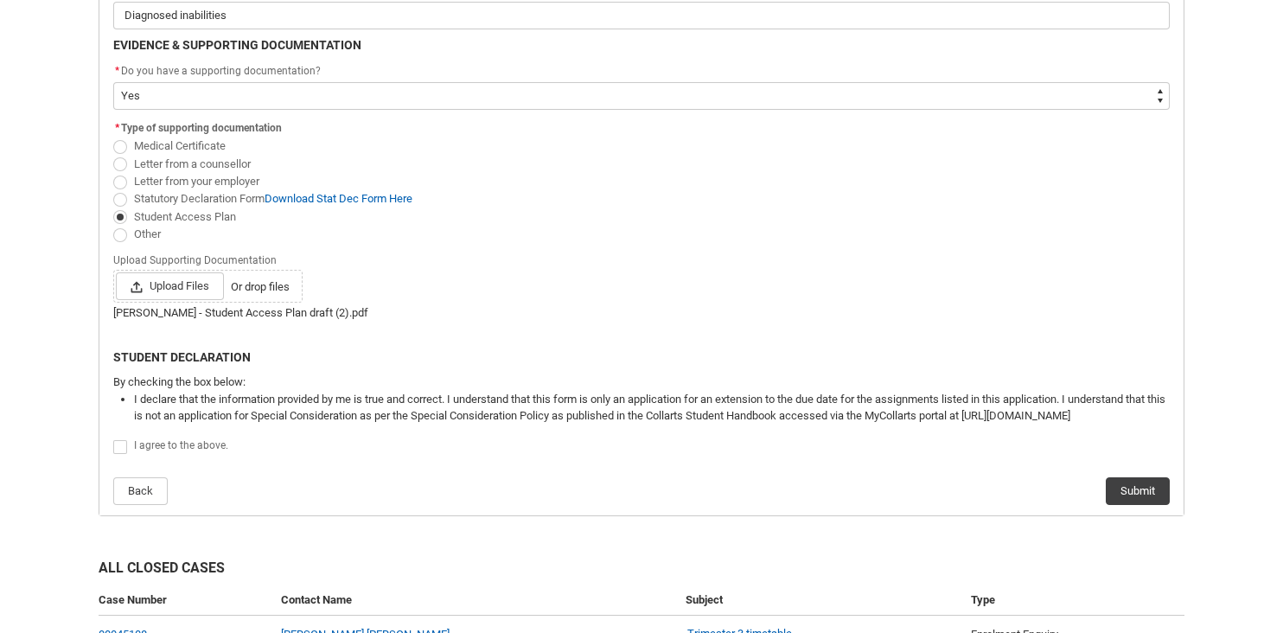
click at [118, 446] on span "Redu_Student_Request flow" at bounding box center [120, 447] width 14 height 14
click at [113, 438] on input "Redu_Student_Request flow" at bounding box center [112, 437] width 1 height 1
type lightning-input "true"
checkbox input "true"
click at [1117, 495] on button "Submit" at bounding box center [1137, 491] width 64 height 28
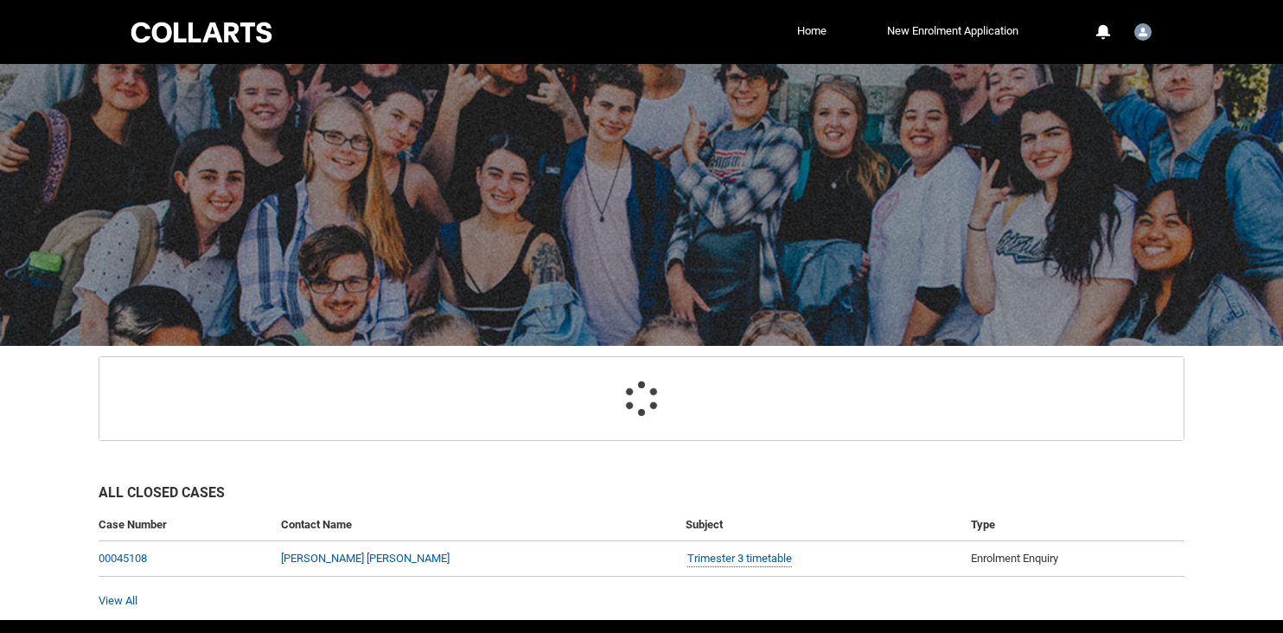
scroll to position [106, 0]
